Goal: Task Accomplishment & Management: Use online tool/utility

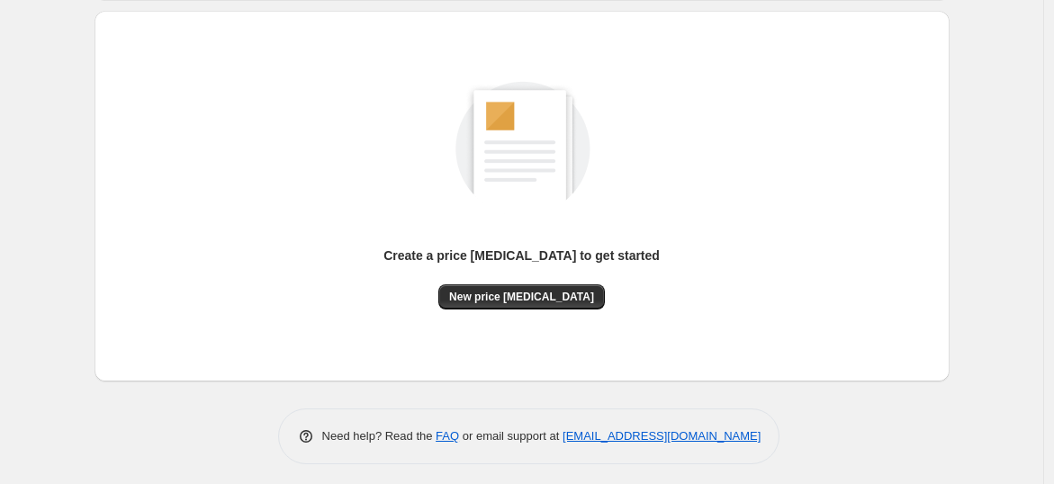
scroll to position [189, 0]
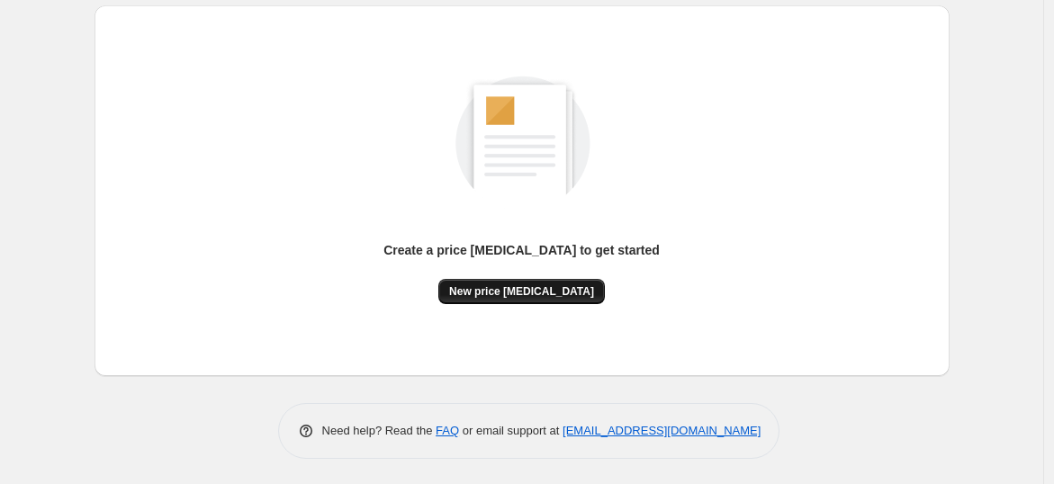
click at [571, 291] on span "New price [MEDICAL_DATA]" at bounding box center [521, 292] width 145 height 14
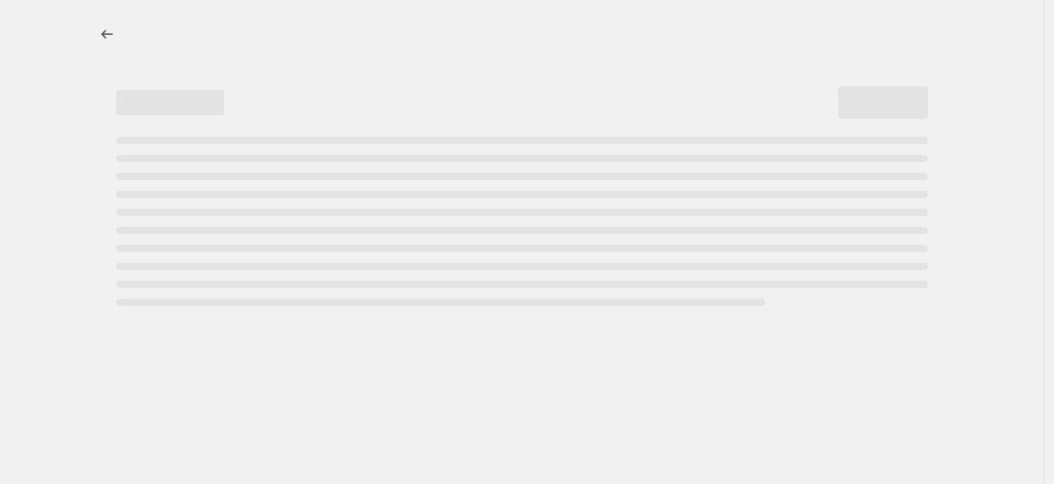
select select "percentage"
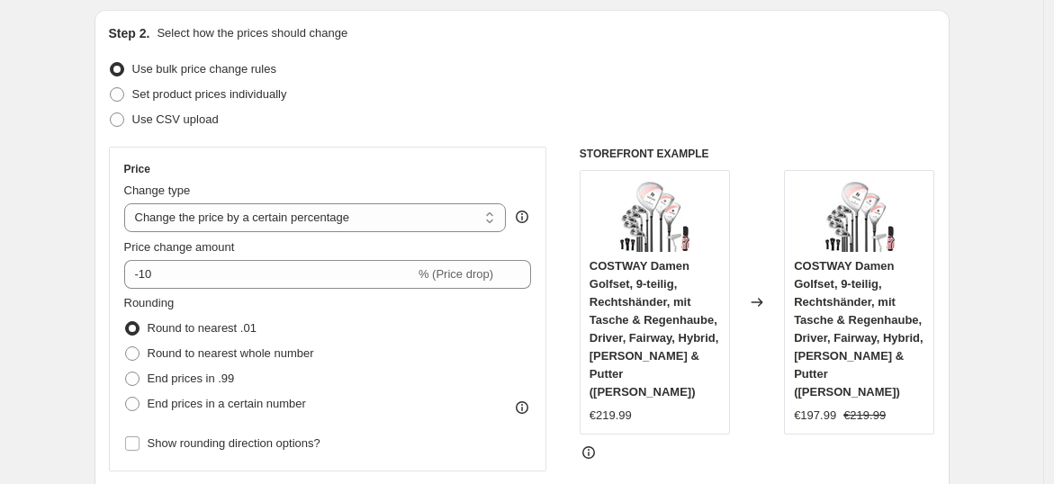
scroll to position [200, 0]
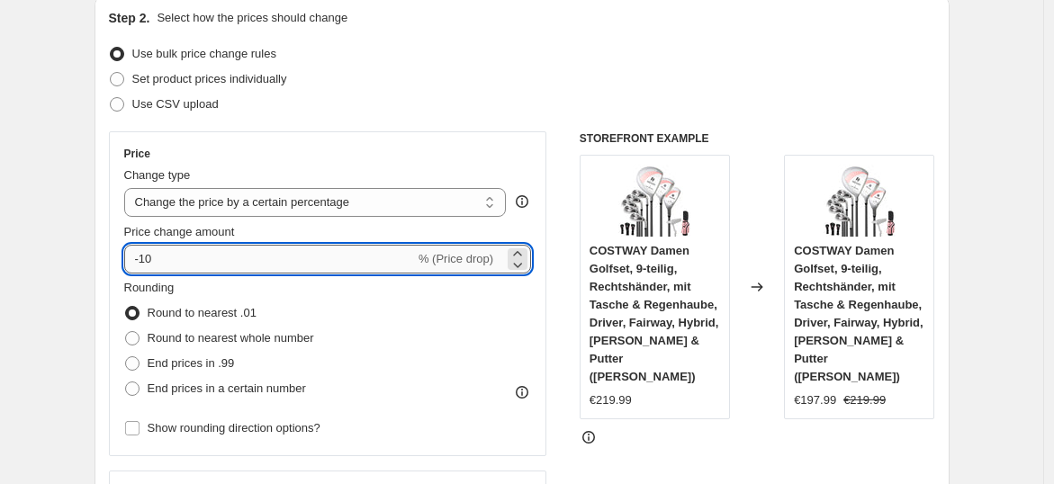
click at [218, 269] on input "-10" at bounding box center [269, 259] width 291 height 29
type input "-1"
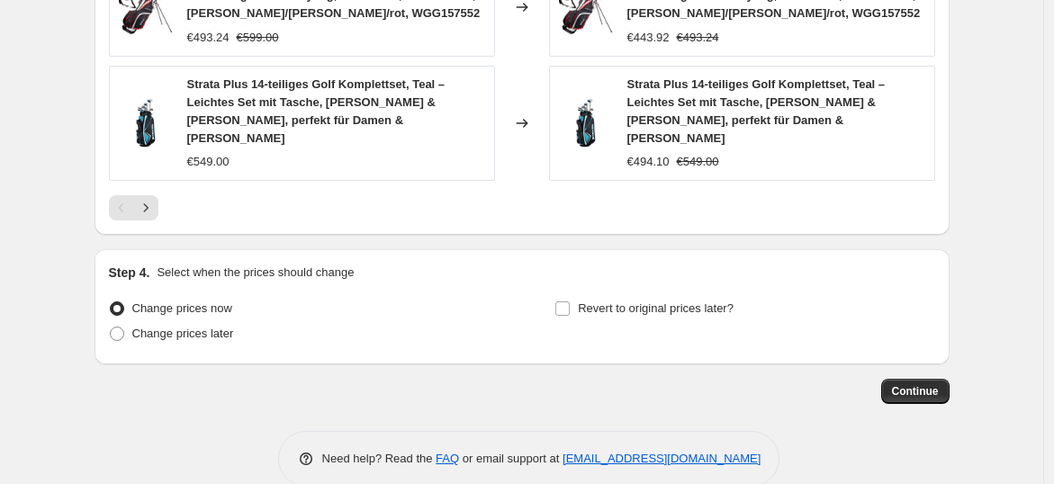
scroll to position [1430, 0]
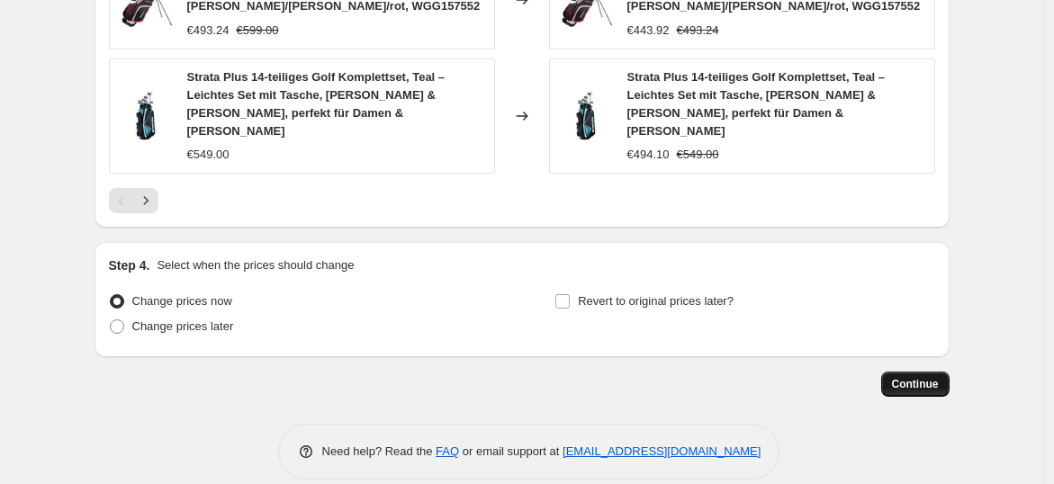
type input "-35"
click at [909, 377] on span "Continue" at bounding box center [915, 384] width 47 height 14
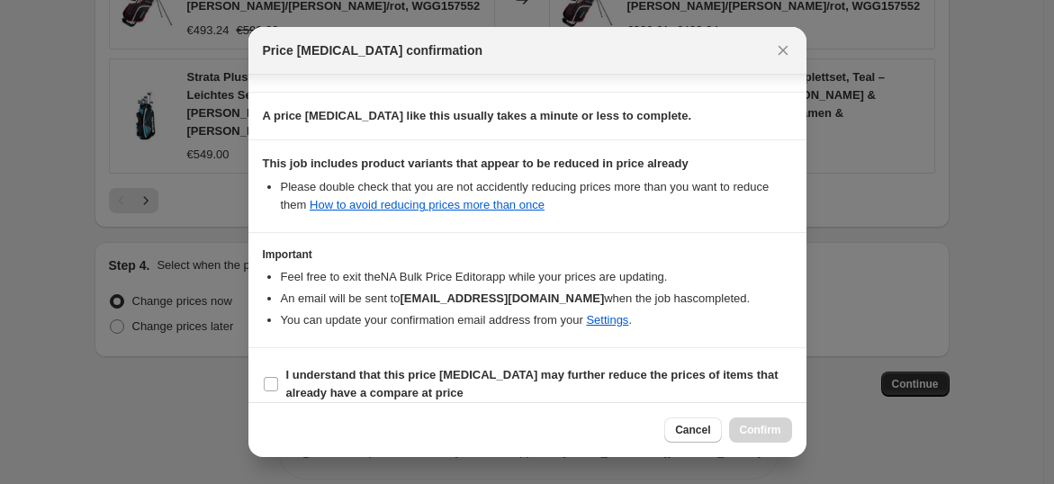
scroll to position [271, 0]
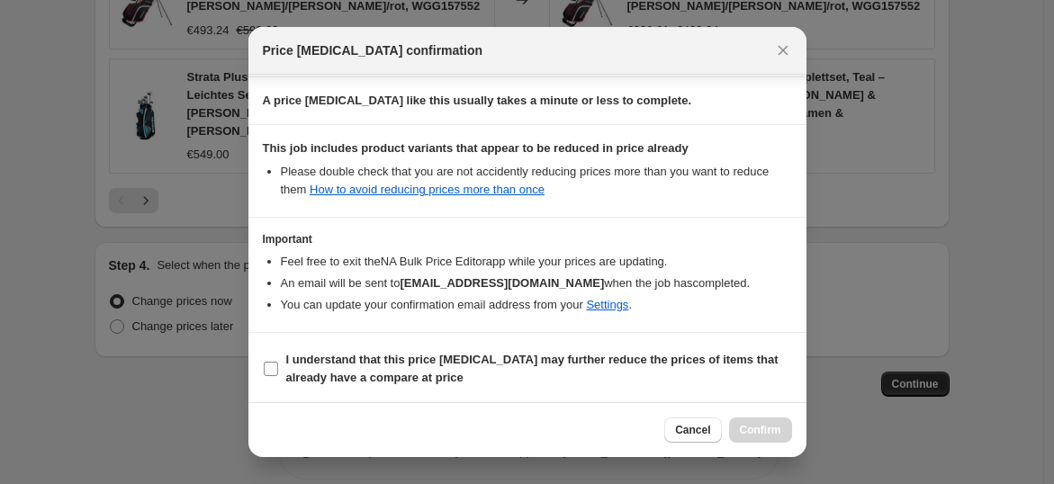
click at [484, 361] on b "I understand that this price [MEDICAL_DATA] may further reduce the prices of it…" at bounding box center [532, 369] width 493 height 32
click at [278, 362] on input "I understand that this price [MEDICAL_DATA] may further reduce the prices of it…" at bounding box center [271, 369] width 14 height 14
checkbox input "true"
click at [746, 423] on span "Confirm" at bounding box center [760, 430] width 41 height 14
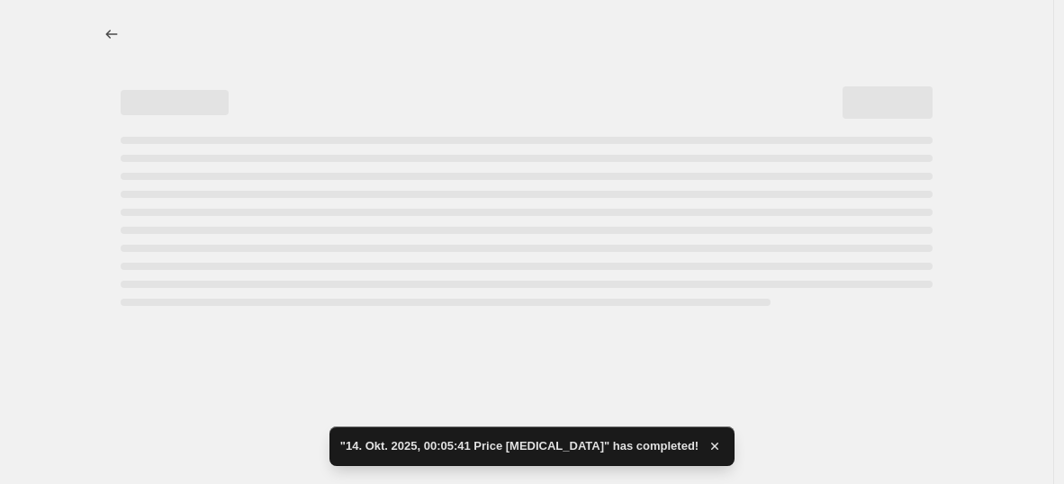
select select "percentage"
